Goal: Information Seeking & Learning: Learn about a topic

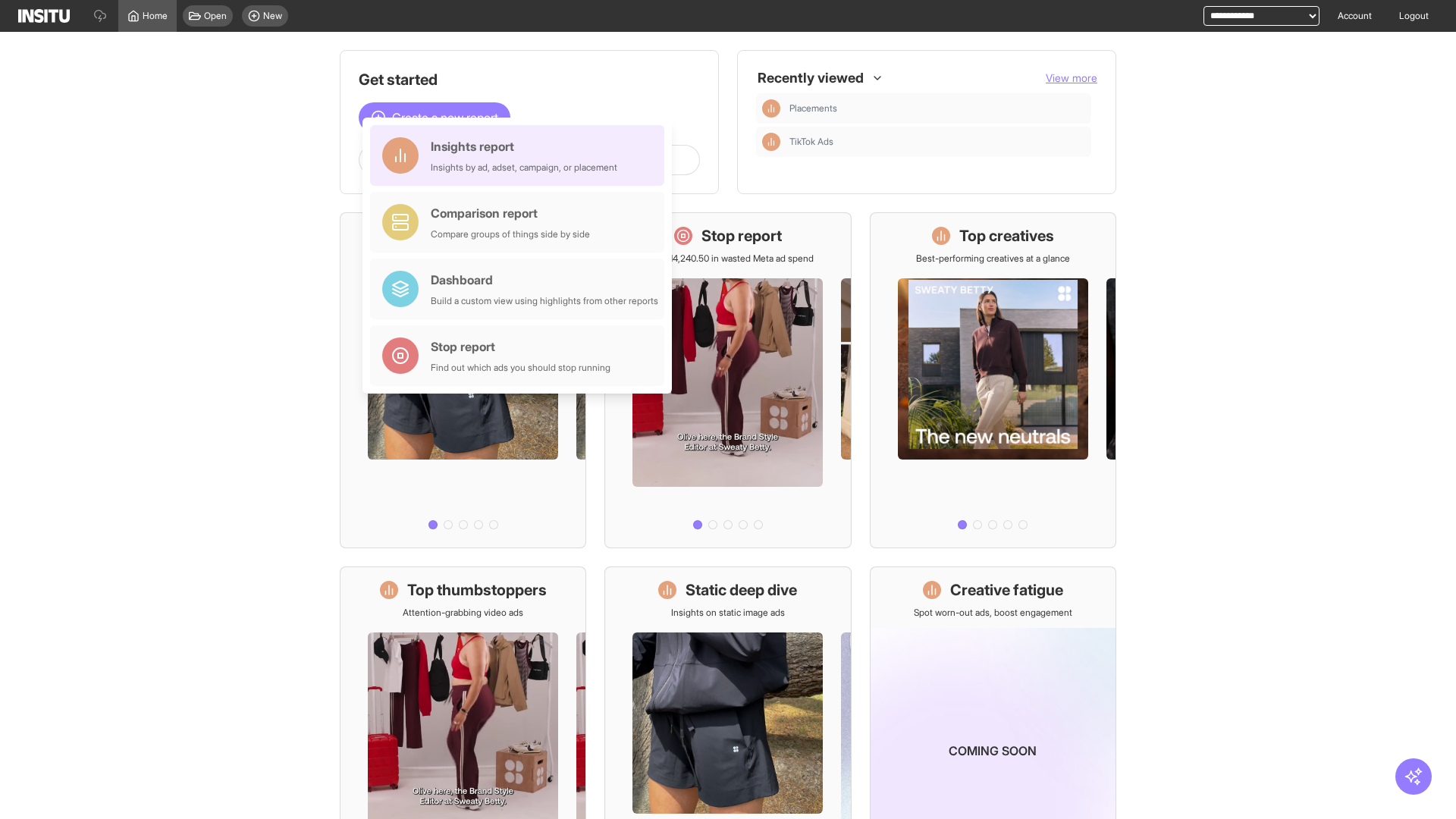
click at [521, 156] on div "Insights report Insights by ad, adset, campaign, or placement" at bounding box center [524, 155] width 187 height 37
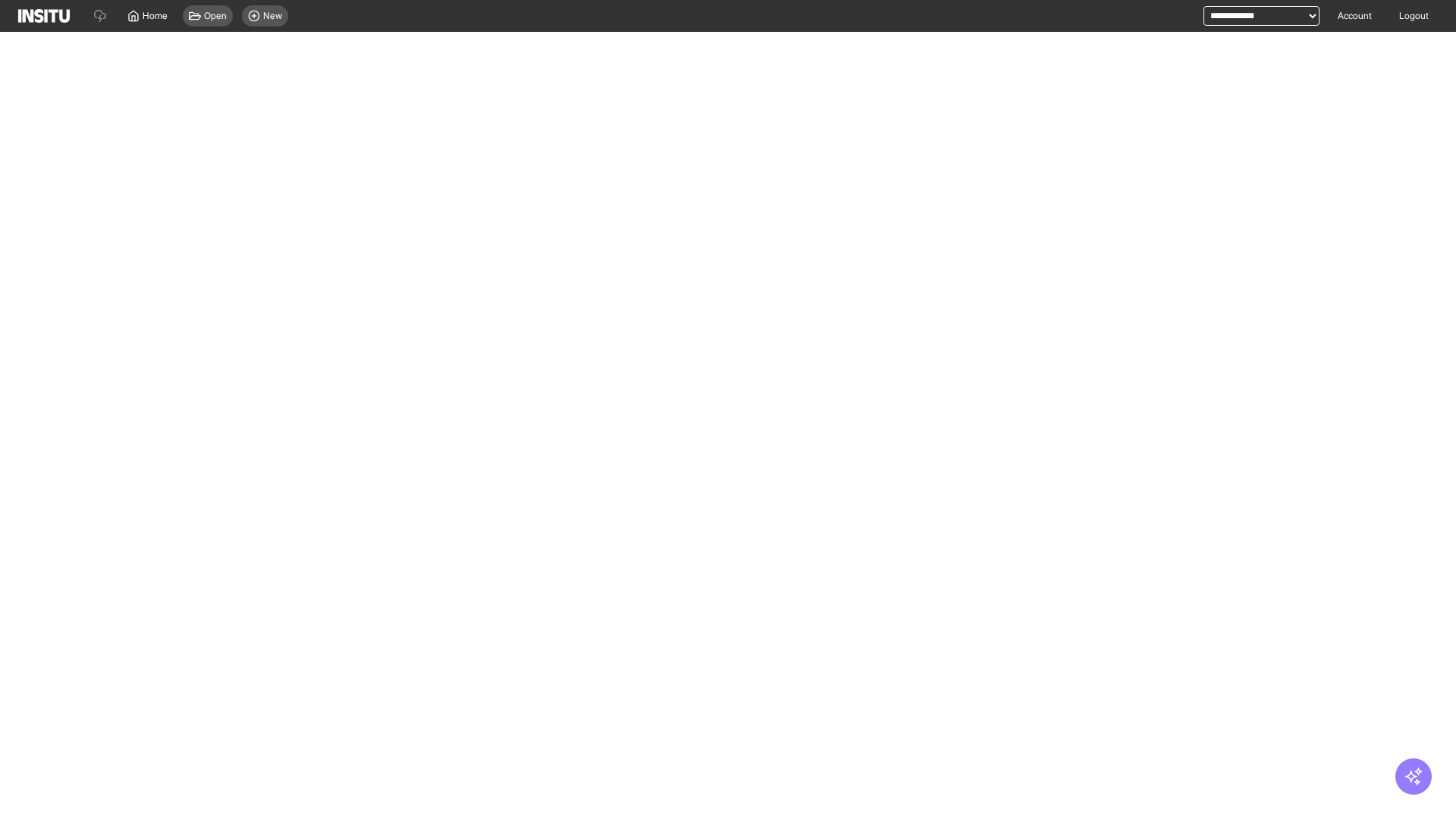
select select "**"
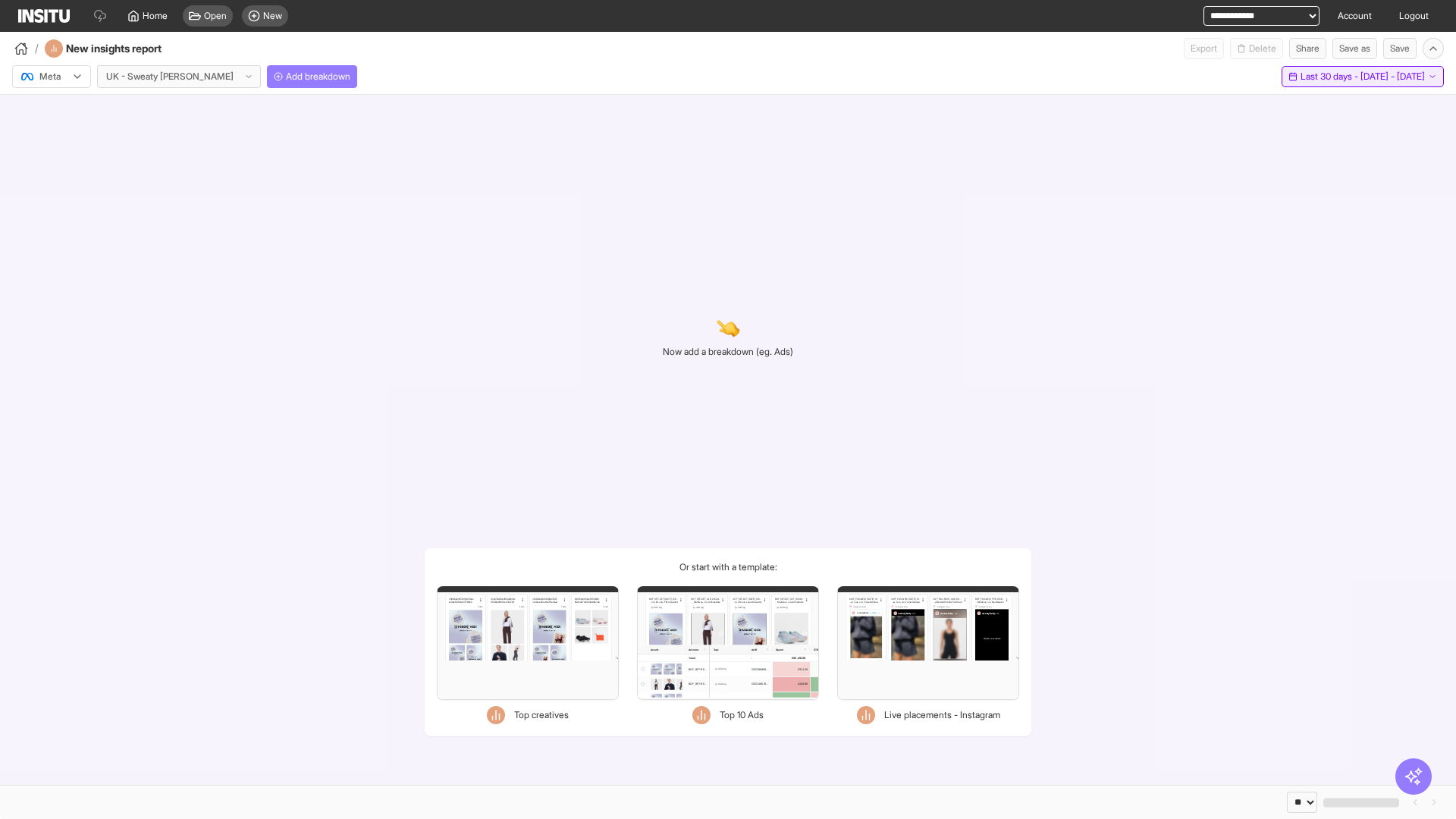
click at [1329, 76] on span "Last 30 days - [DATE] - [DATE]" at bounding box center [1362, 76] width 124 height 12
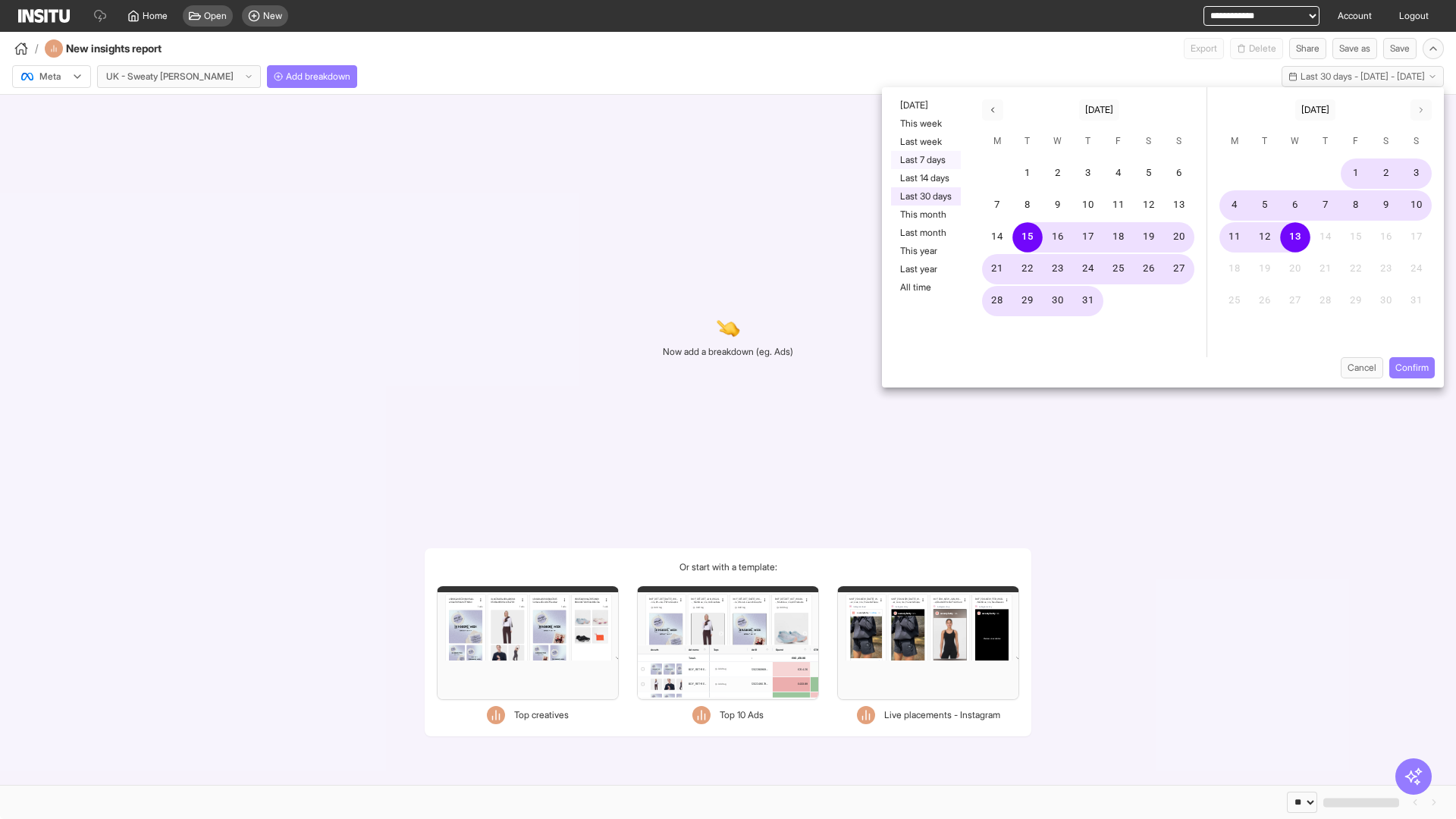
click at [924, 160] on button "Last 7 days" at bounding box center [926, 160] width 69 height 18
